Goal: Task Accomplishment & Management: Use online tool/utility

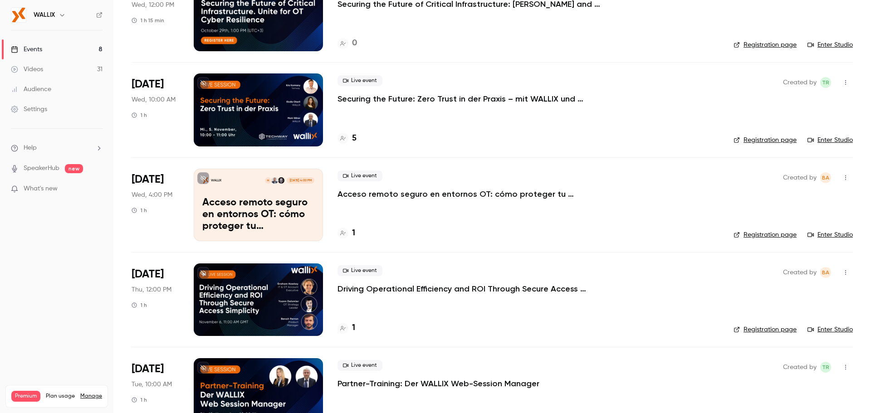
scroll to position [419, 0]
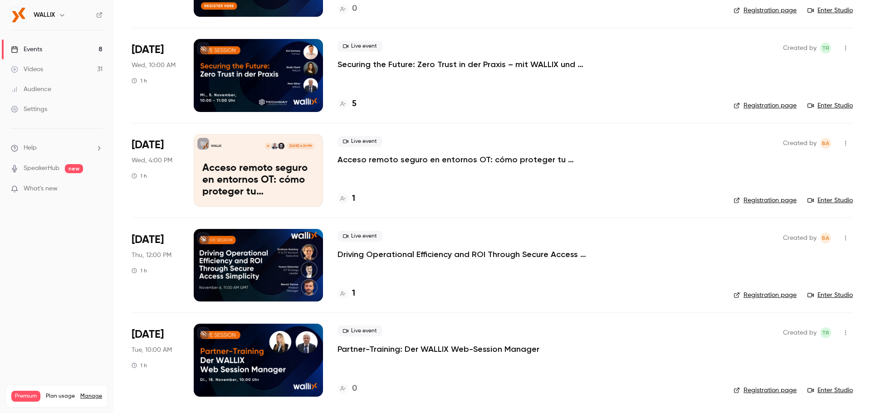
click at [373, 253] on p "Driving Operational Efficiency and ROI Through Secure Access Simplicity" at bounding box center [474, 254] width 272 height 11
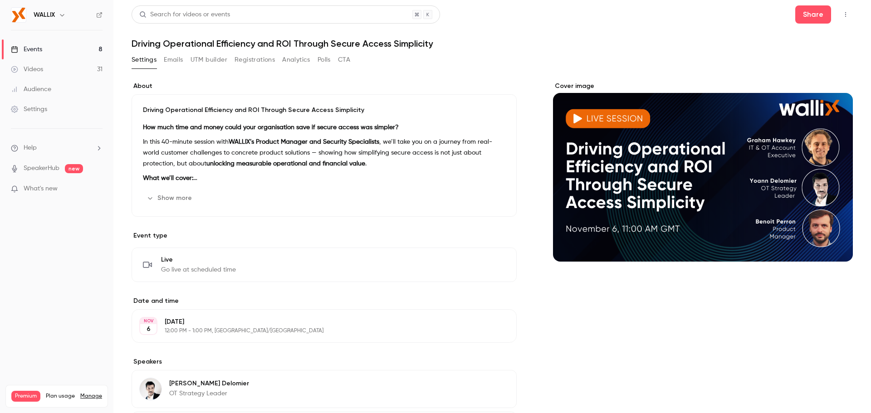
click at [250, 60] on button "Registrations" at bounding box center [255, 60] width 40 height 15
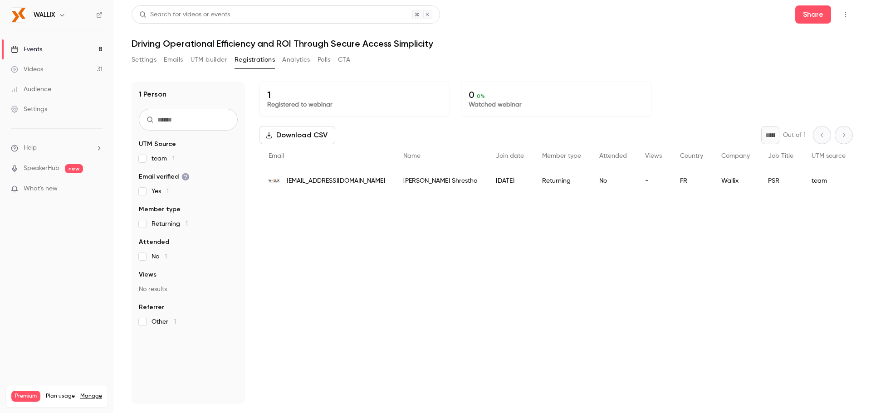
click at [218, 64] on button "UTM builder" at bounding box center [209, 60] width 37 height 15
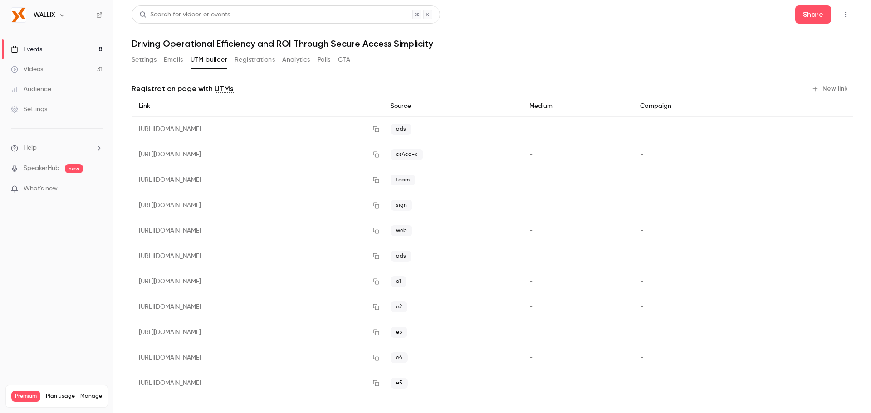
click at [829, 88] on button "New link" at bounding box center [830, 89] width 45 height 15
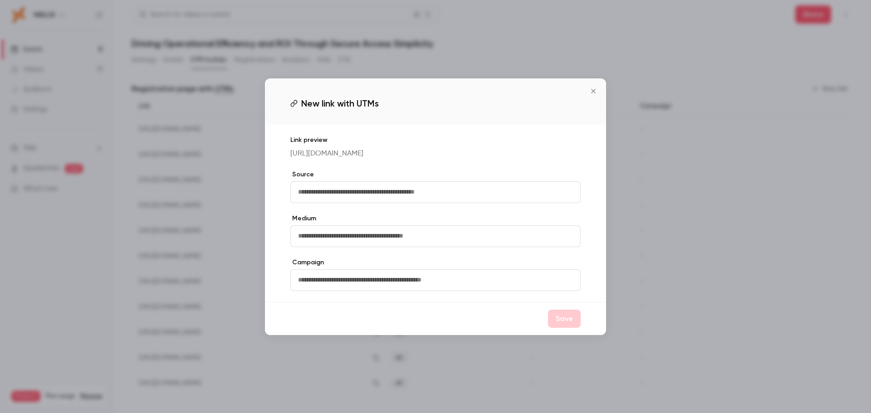
click at [378, 195] on input "text" at bounding box center [435, 193] width 290 height 22
type input "***"
click at [557, 318] on button "Save" at bounding box center [564, 319] width 33 height 18
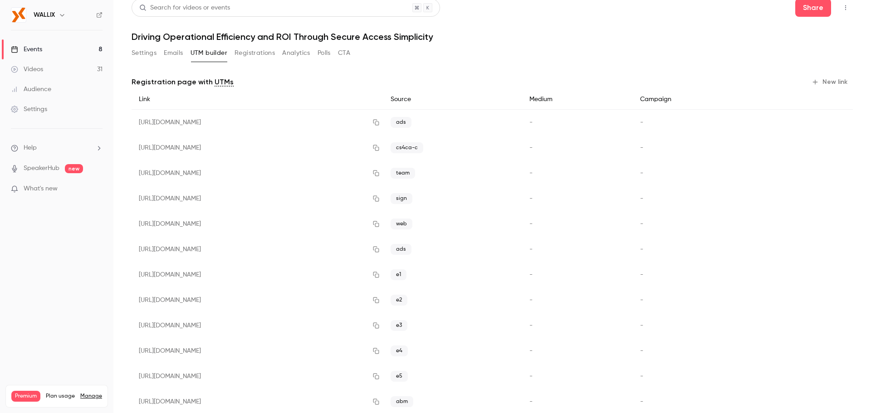
scroll to position [28, 0]
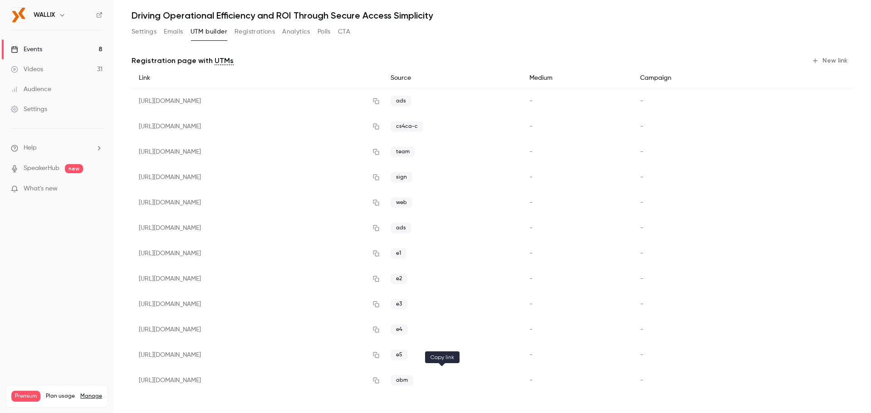
click at [383, 377] on button "button" at bounding box center [376, 380] width 15 height 15
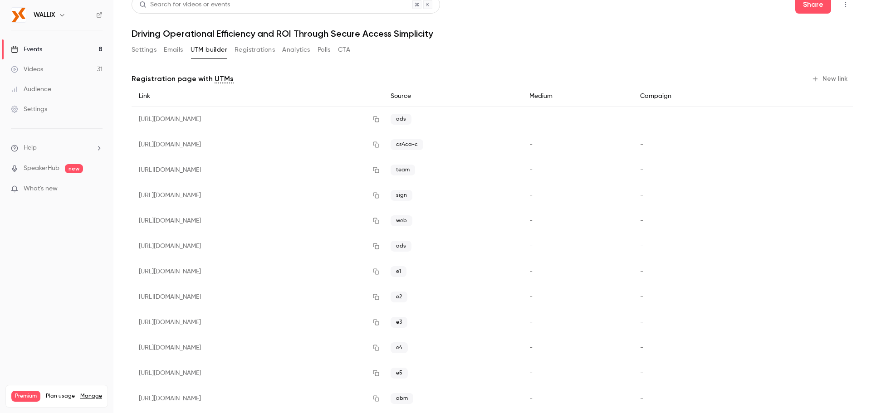
scroll to position [0, 0]
